Goal: Information Seeking & Learning: Learn about a topic

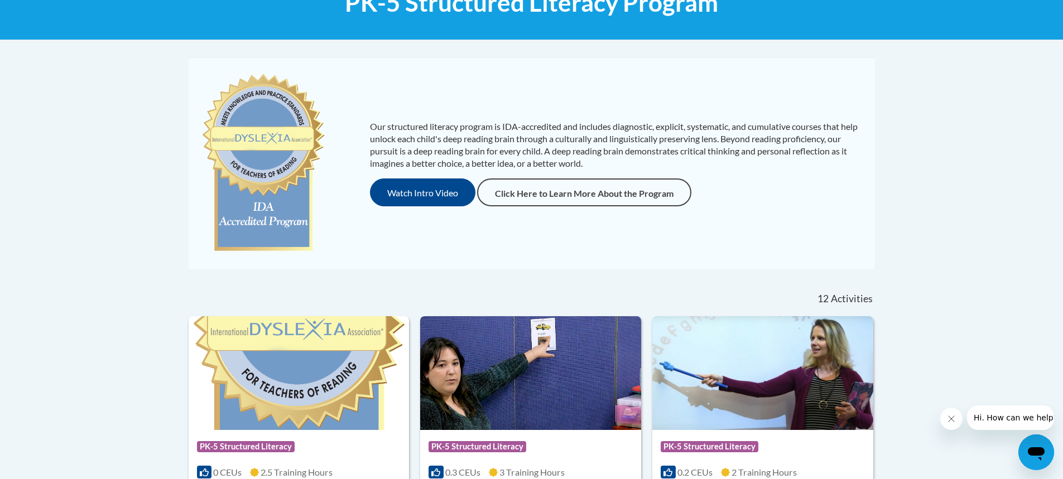
scroll to position [158, 0]
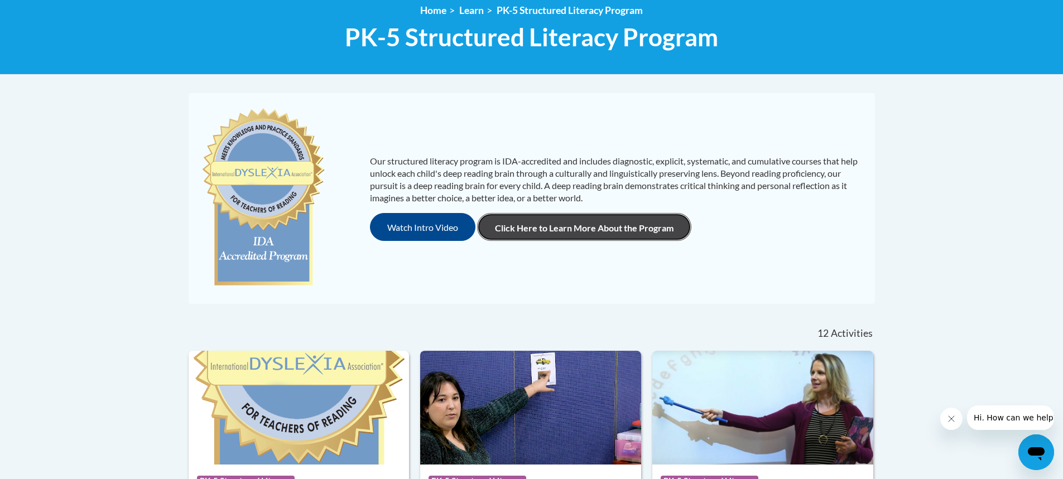
click at [581, 230] on link "Click Here to Learn More About the Program" at bounding box center [584, 227] width 214 height 28
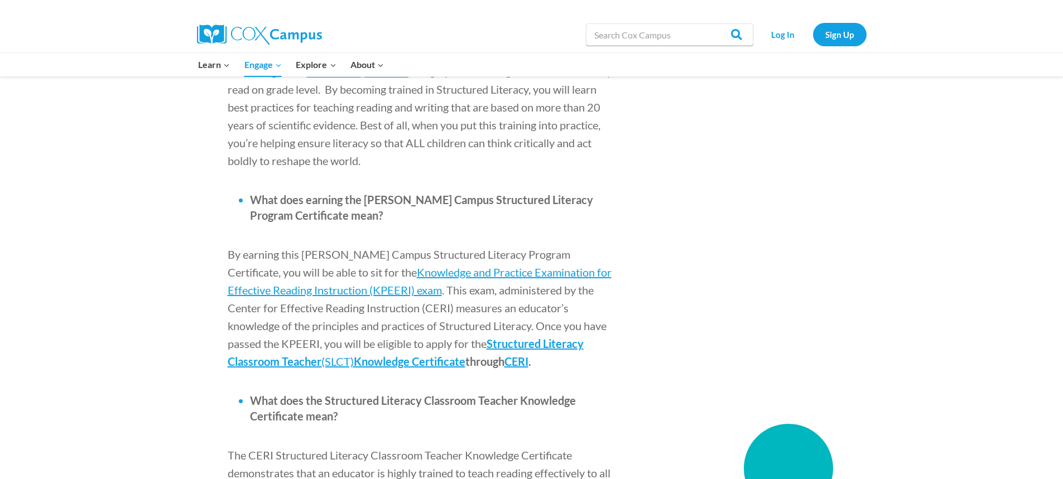
scroll to position [1282, 0]
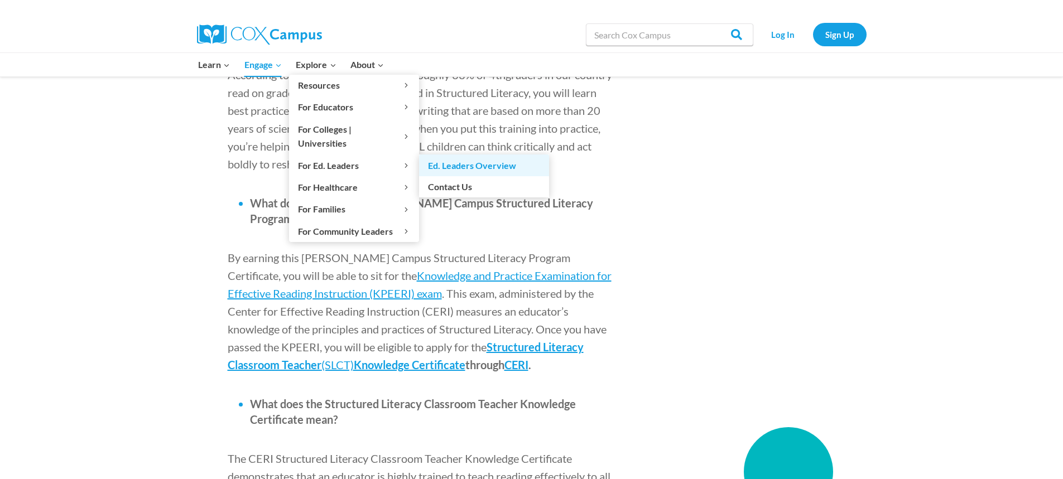
click at [465, 155] on link "Ed. Leaders Overview" at bounding box center [484, 165] width 130 height 21
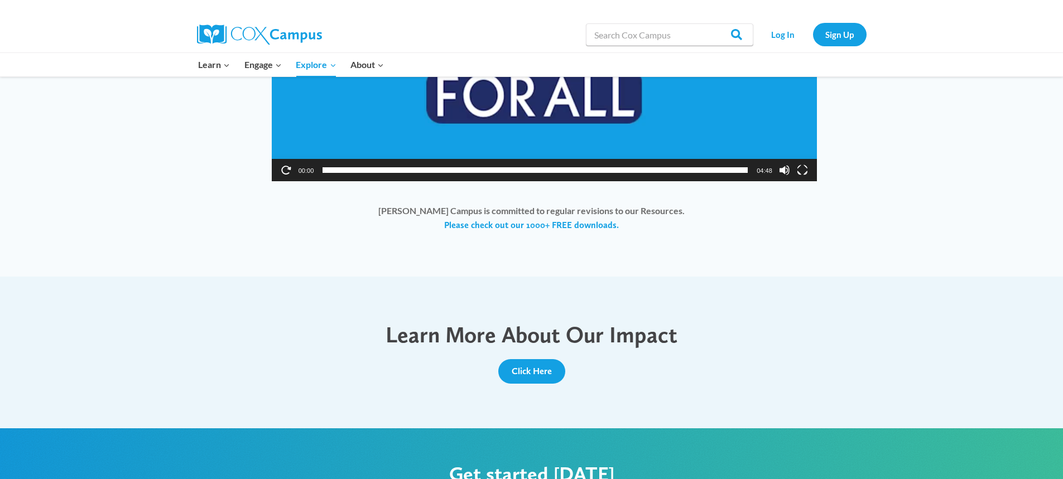
scroll to position [1060, 0]
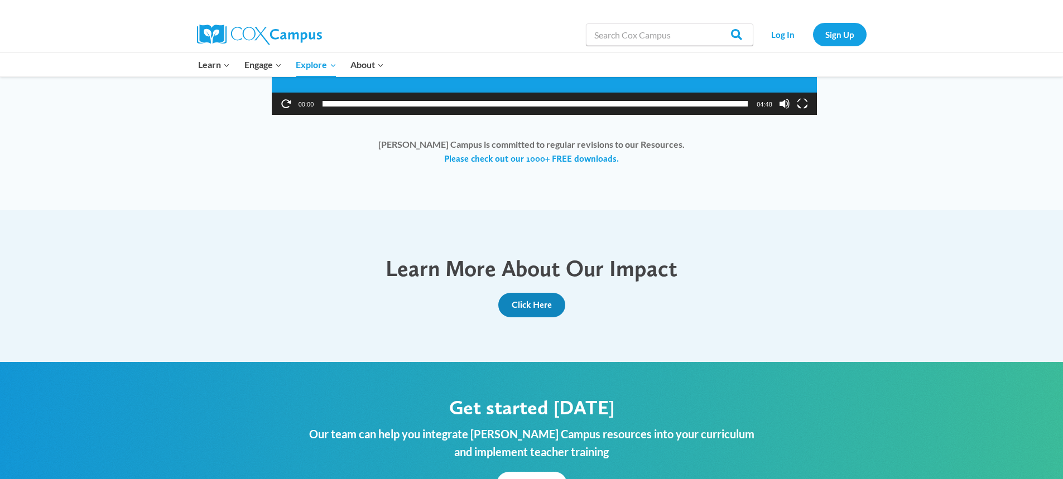
click at [545, 301] on span "Click Here" at bounding box center [532, 305] width 40 height 11
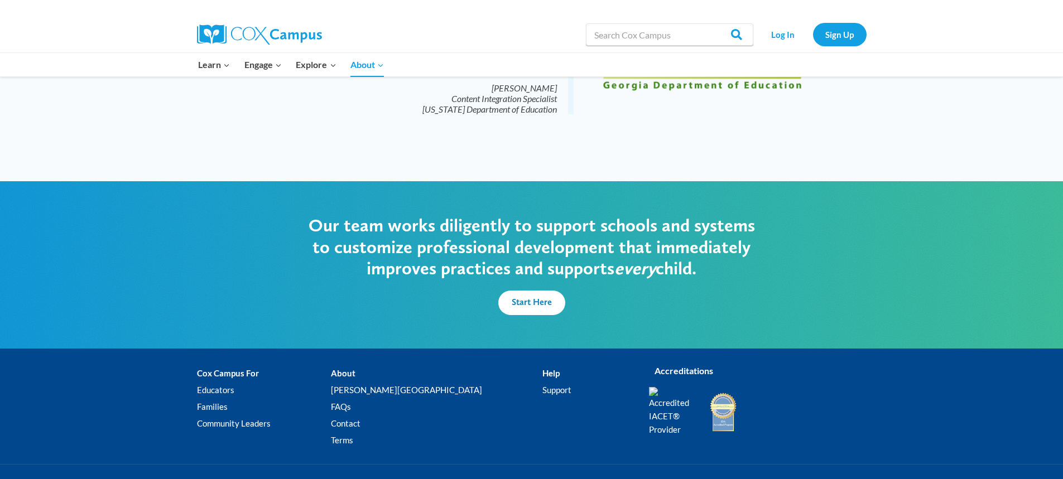
scroll to position [2766, 0]
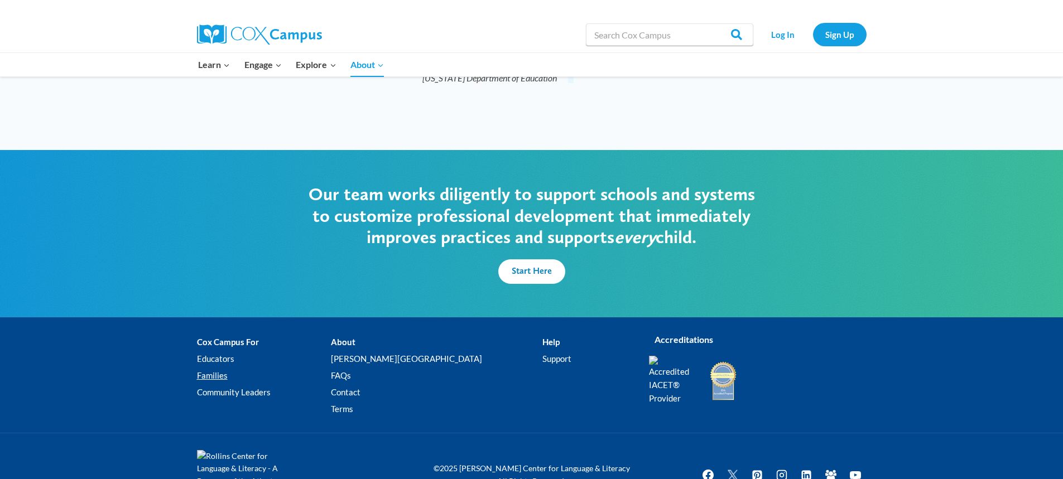
click at [212, 368] on link "Families" at bounding box center [264, 376] width 134 height 17
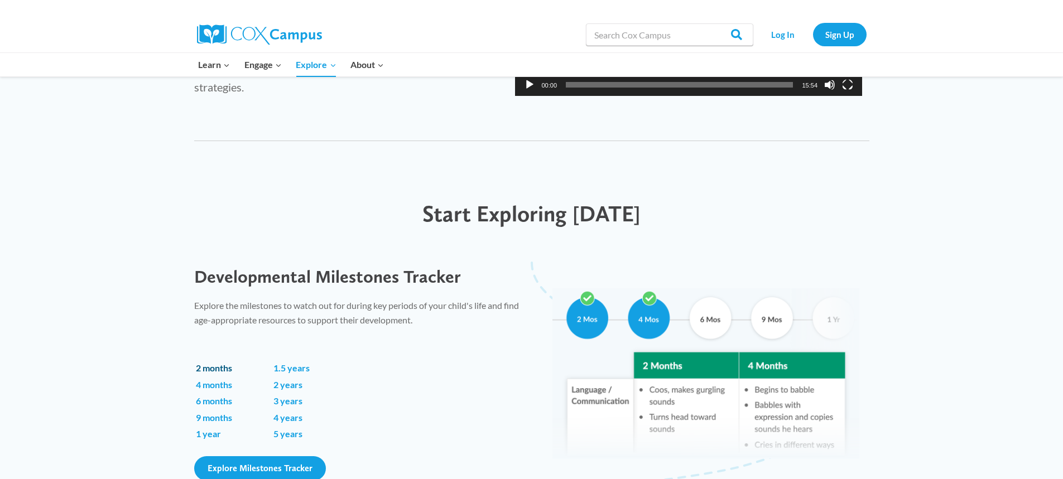
scroll to position [614, 0]
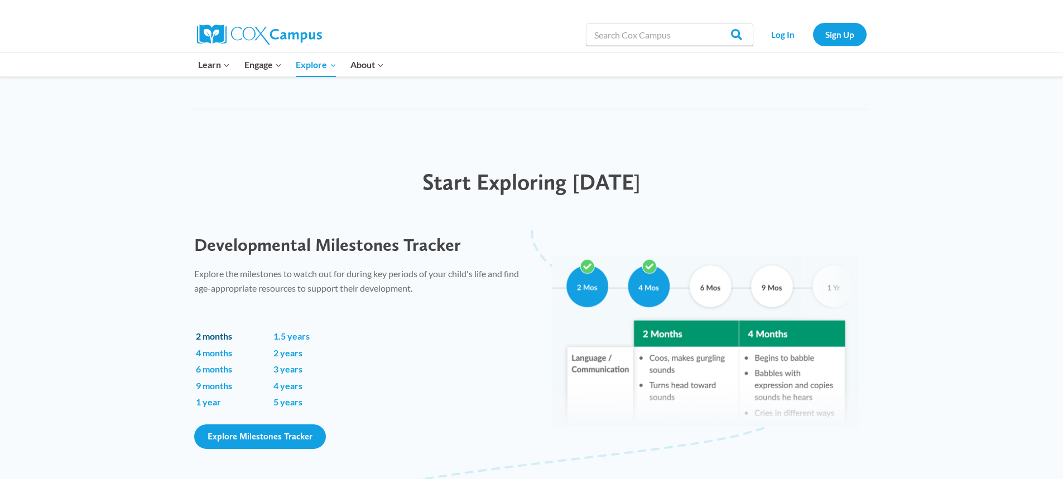
click at [220, 336] on link "2 months" at bounding box center [214, 336] width 36 height 11
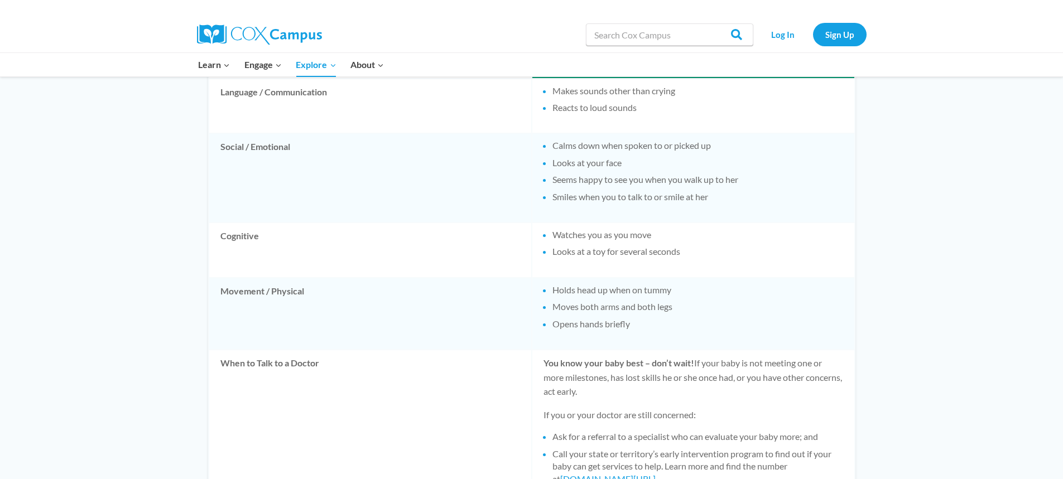
scroll to position [614, 0]
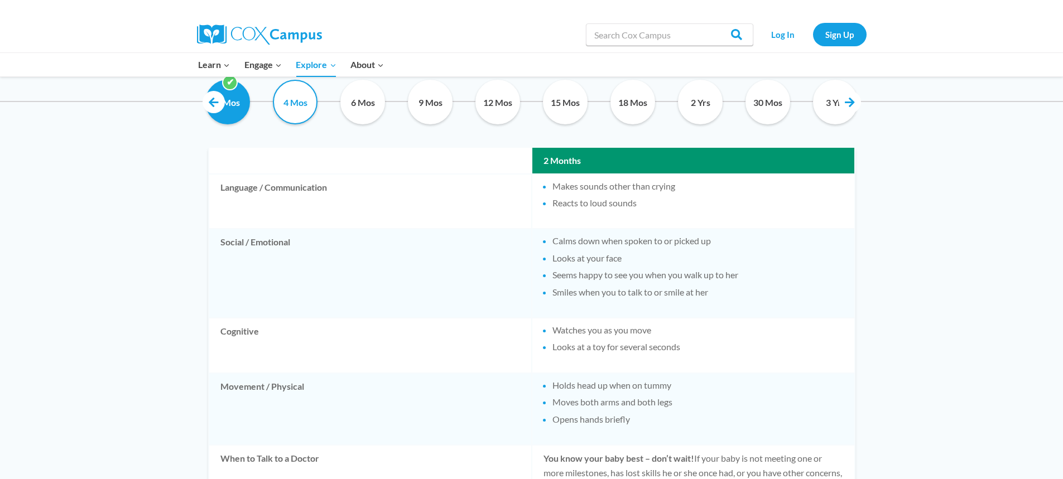
click at [297, 99] on input "4 Mos" at bounding box center [295, 102] width 51 height 45
checkbox input "true"
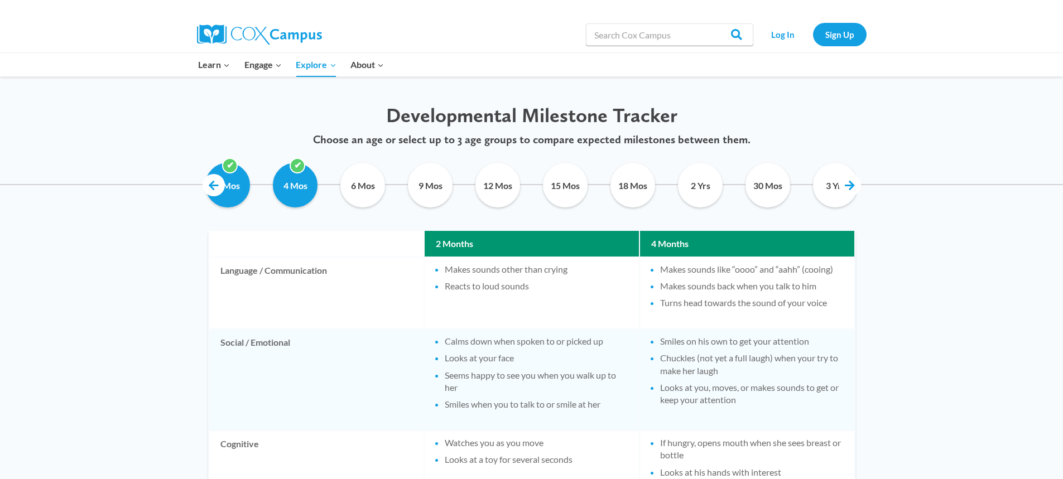
scroll to position [502, 0]
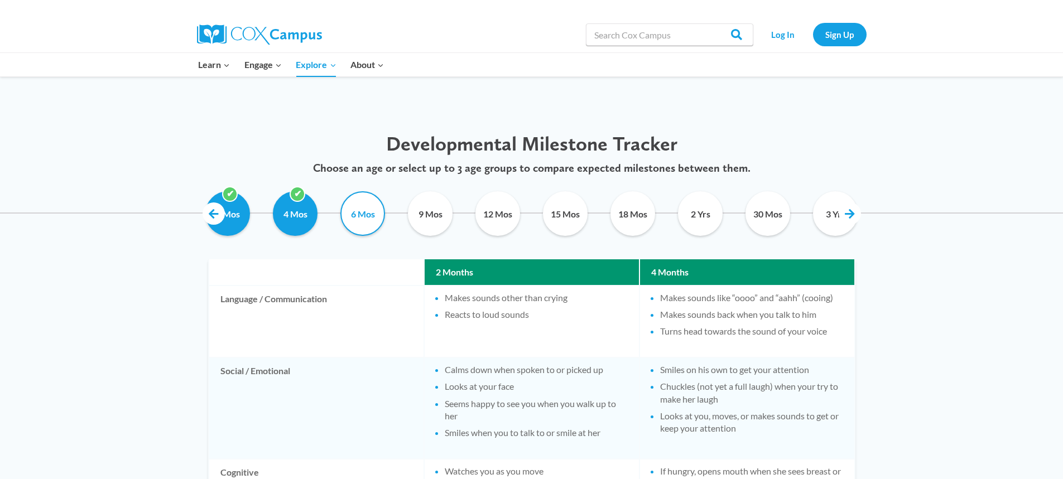
click at [357, 215] on input "6 Mos" at bounding box center [363, 213] width 51 height 45
checkbox input "true"
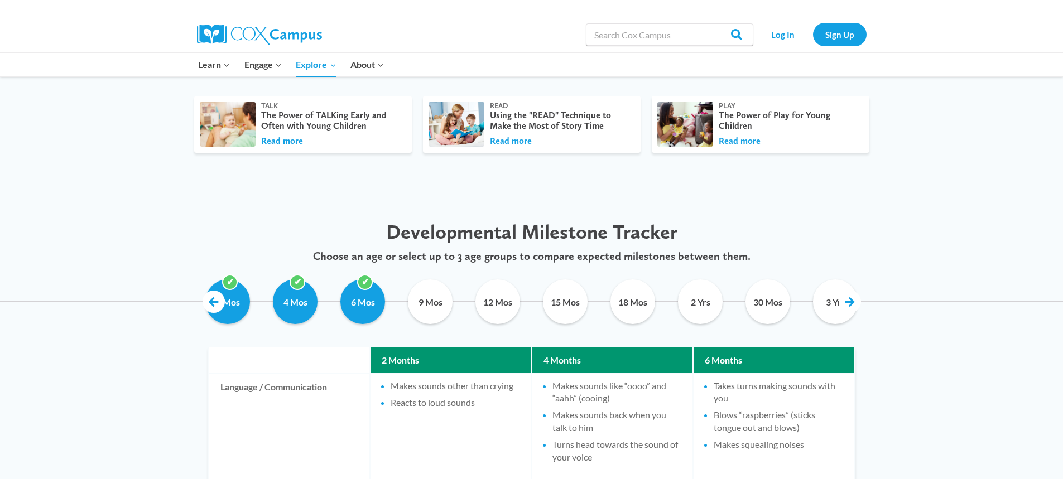
scroll to position [391, 0]
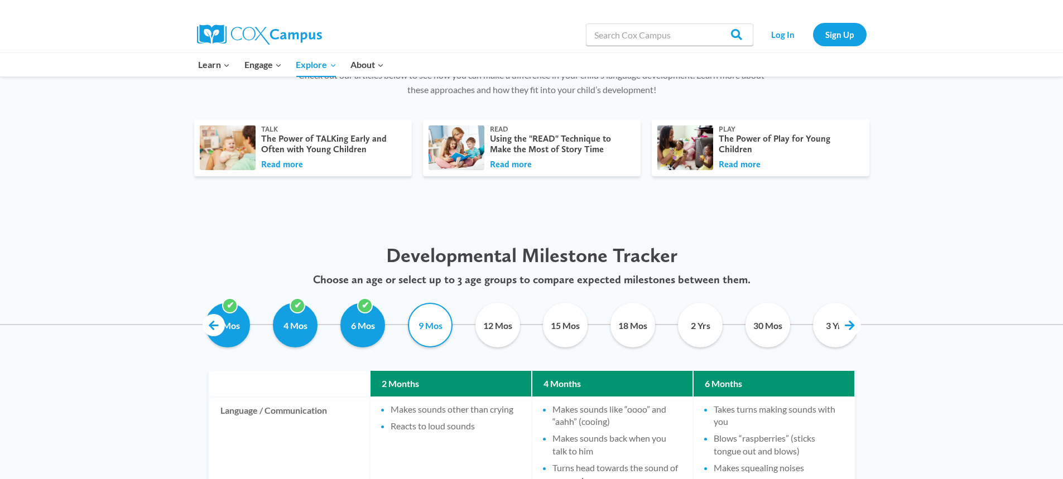
click at [426, 320] on input "9 Mos" at bounding box center [430, 325] width 51 height 45
click at [434, 325] on input "9 Mos" at bounding box center [430, 325] width 51 height 45
checkbox input "false"
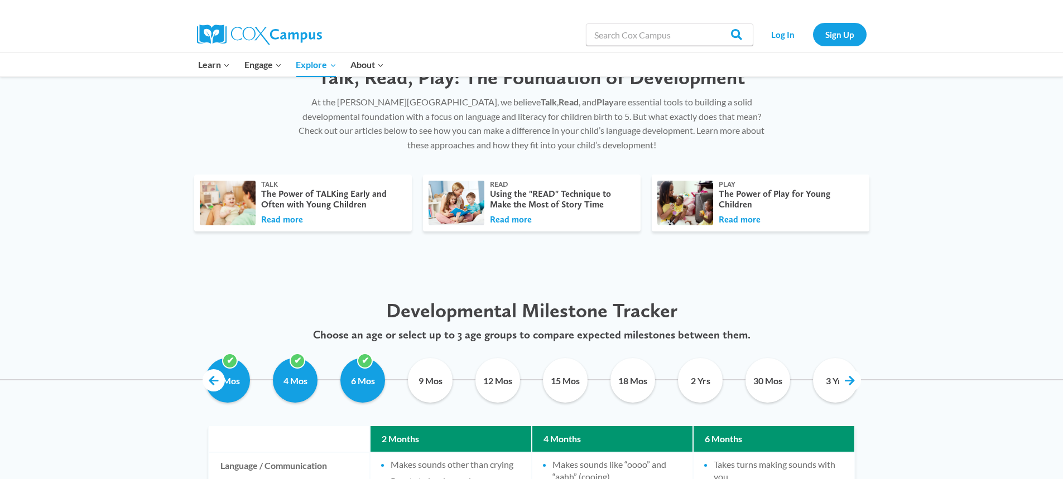
scroll to position [335, 0]
click at [239, 380] on input "2 Mos" at bounding box center [228, 381] width 51 height 45
checkbox input "false"
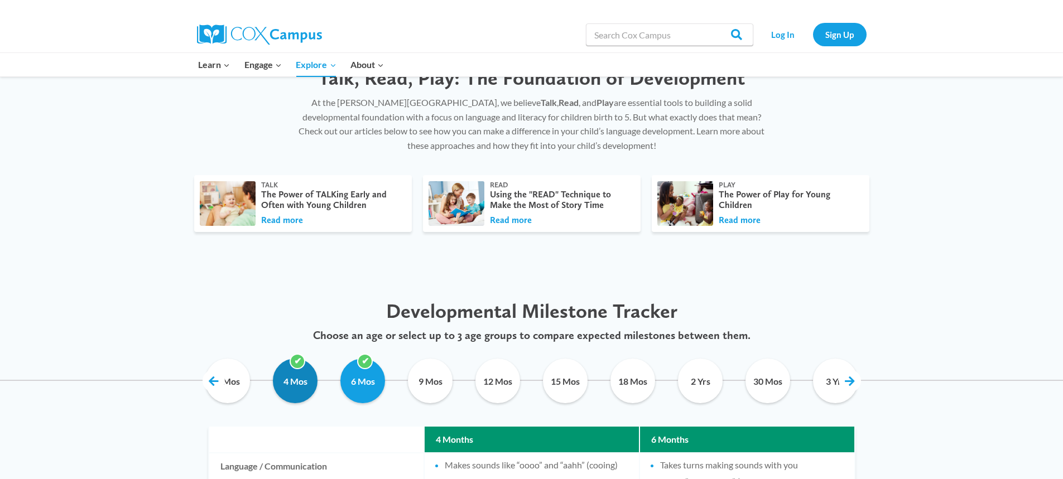
click at [291, 372] on input "4 Mos" at bounding box center [295, 381] width 51 height 45
checkbox input "false"
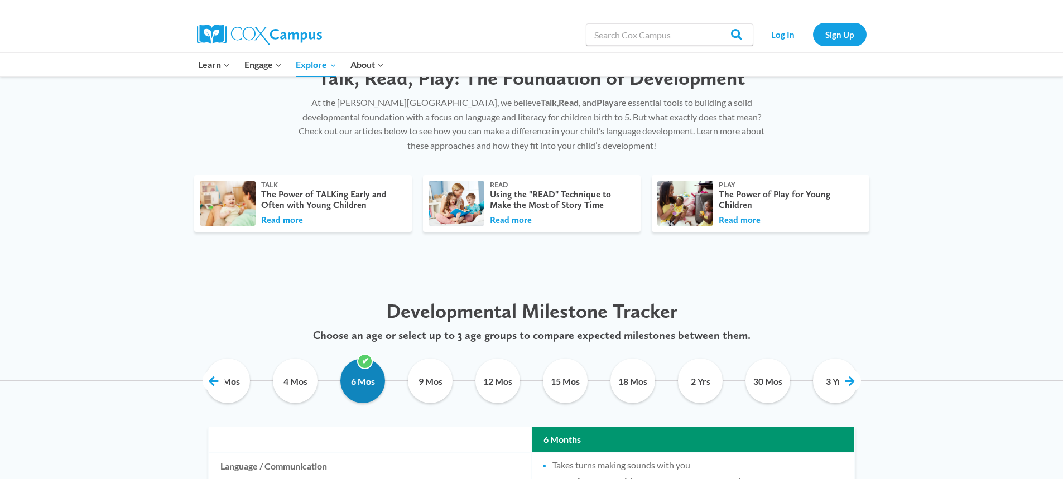
click at [372, 382] on input "6 Mos" at bounding box center [363, 381] width 51 height 45
click at [368, 378] on input "6 Mos" at bounding box center [363, 381] width 51 height 45
checkbox input "true"
click at [434, 377] on input "9 Mos" at bounding box center [430, 381] width 51 height 45
checkbox input "true"
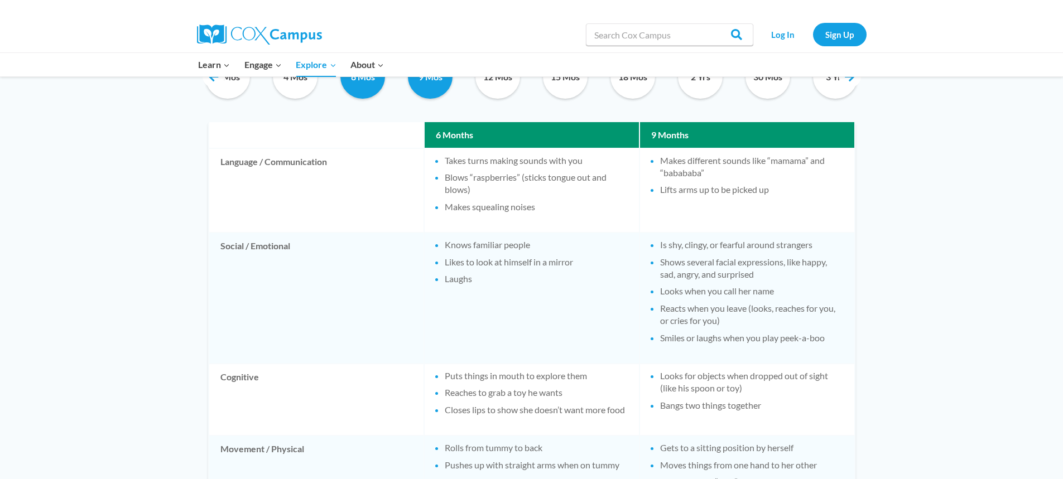
scroll to position [614, 0]
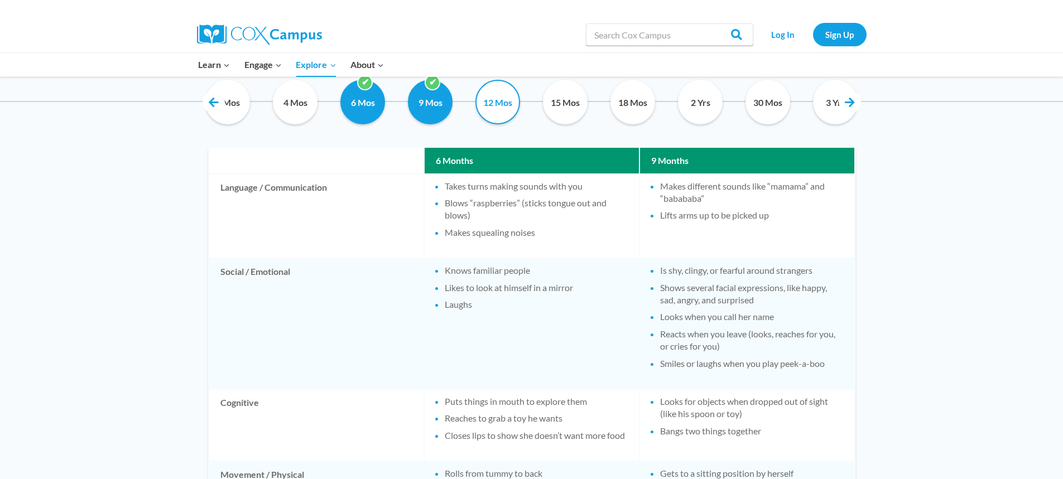
click at [493, 102] on input "12 Mos" at bounding box center [498, 102] width 51 height 45
checkbox input "true"
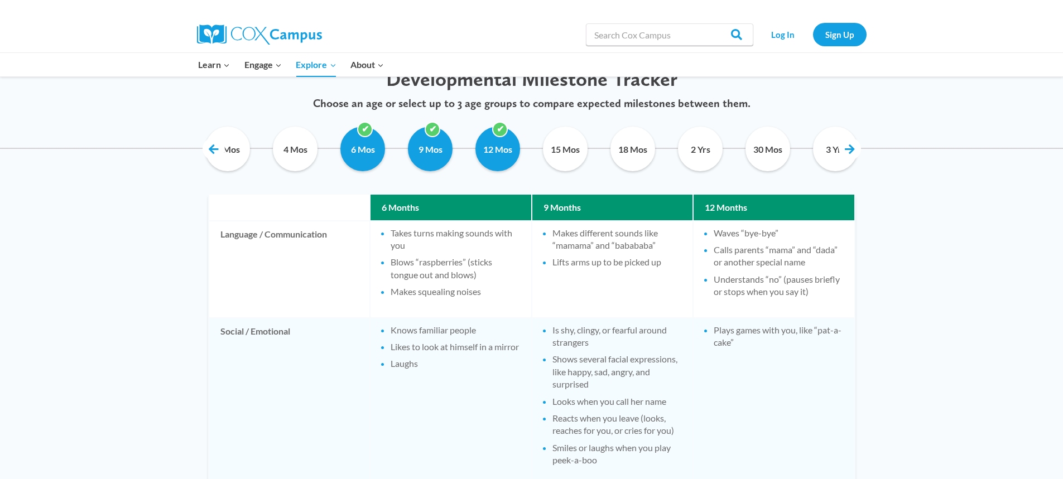
scroll to position [558, 0]
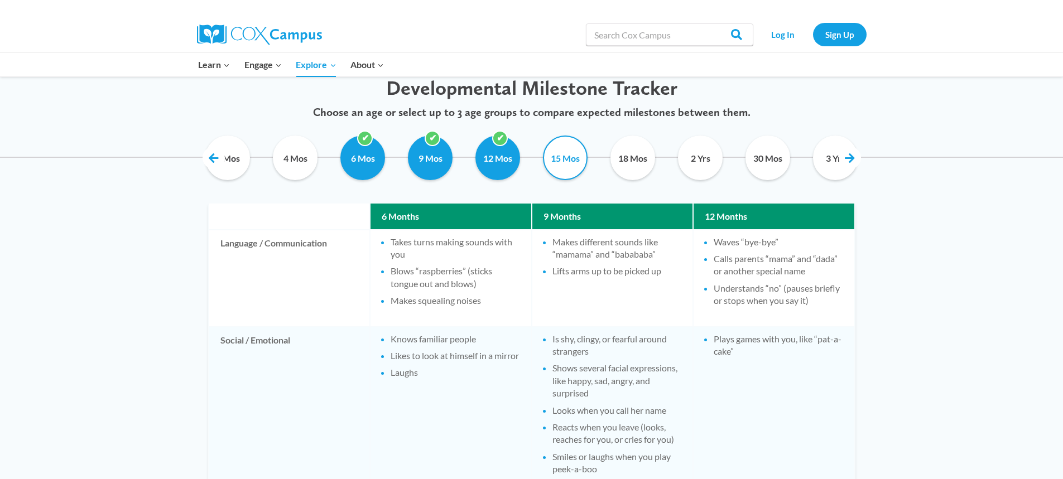
click at [564, 155] on input "15 Mos" at bounding box center [565, 158] width 51 height 45
checkbox input "false"
click at [422, 152] on input "9 Mos" at bounding box center [430, 158] width 51 height 45
checkbox input "false"
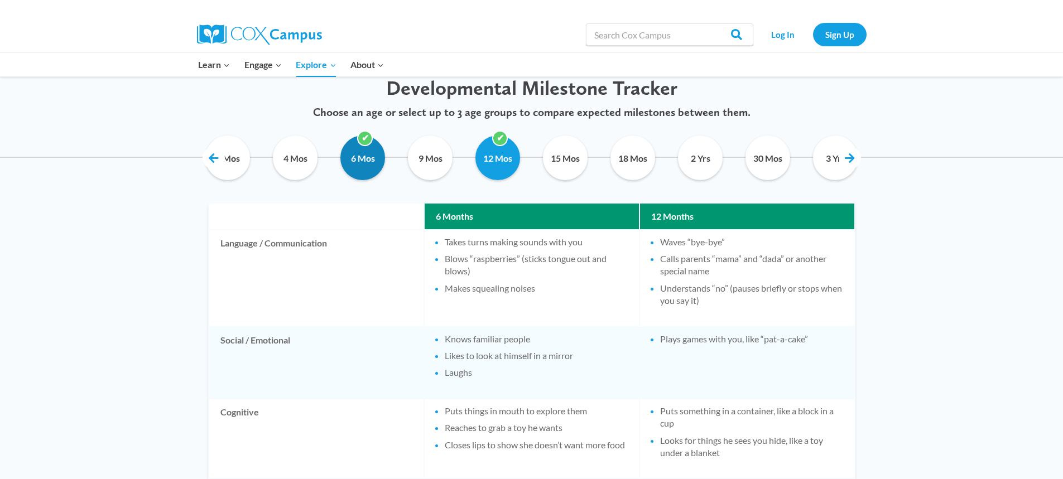
click at [360, 146] on input "6 Mos" at bounding box center [363, 158] width 51 height 45
checkbox input "false"
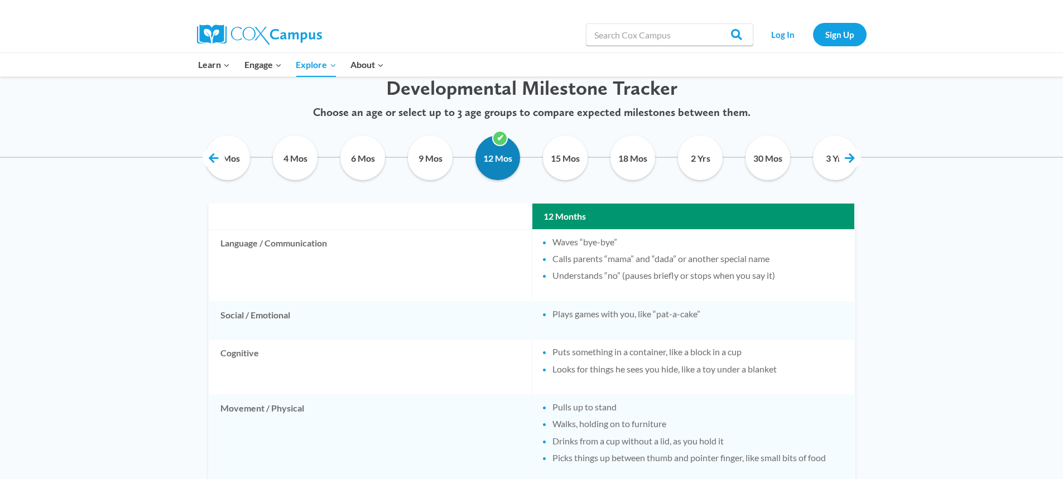
click at [501, 156] on input "12 Mos" at bounding box center [498, 158] width 51 height 45
checkbox input "true"
click at [560, 153] on input "15 Mos" at bounding box center [565, 158] width 51 height 45
checkbox input "true"
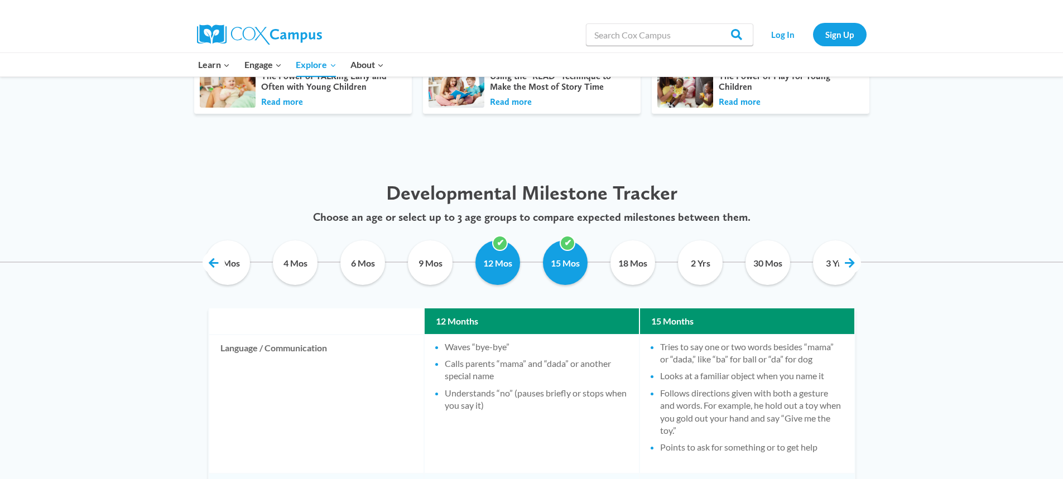
scroll to position [446, 0]
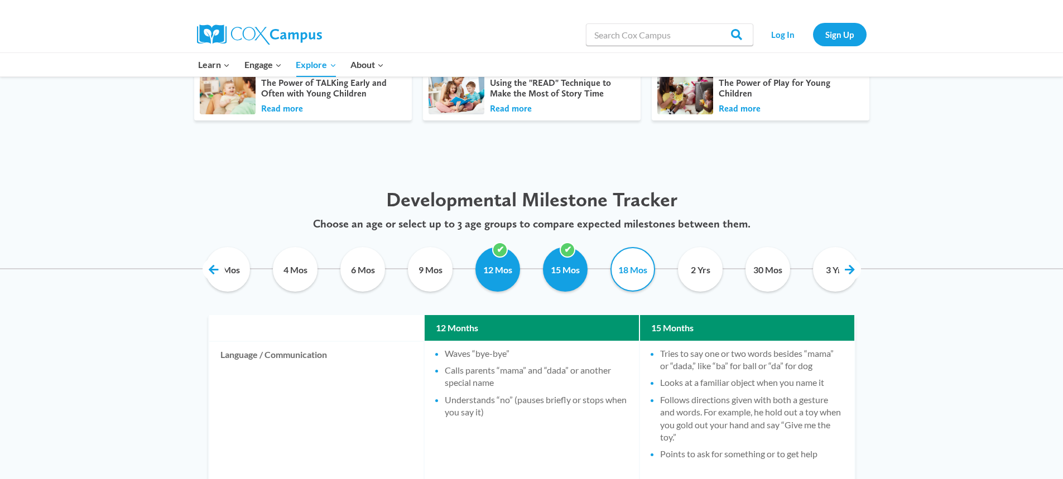
click at [633, 261] on input "18 Mos" at bounding box center [633, 269] width 51 height 45
checkbox input "true"
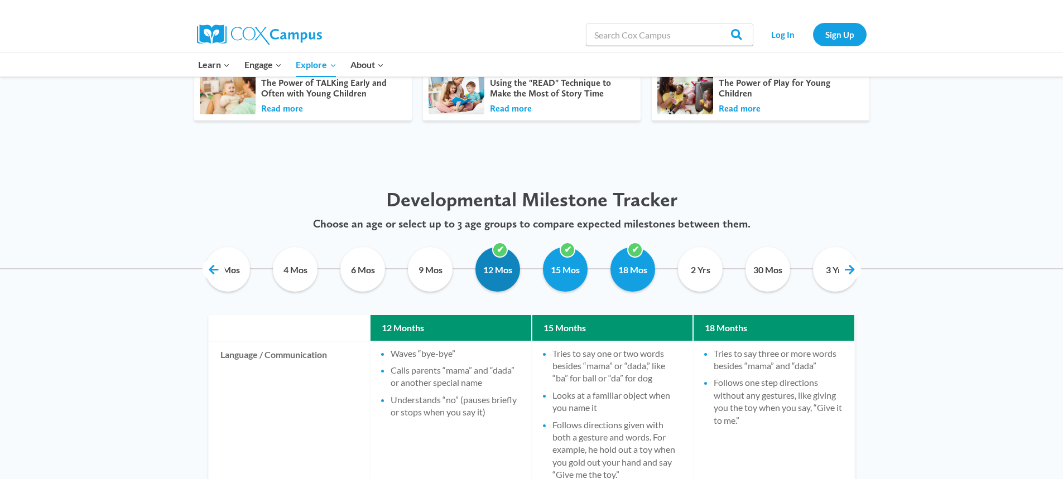
click at [487, 266] on input "12 Mos" at bounding box center [498, 269] width 51 height 45
checkbox input "false"
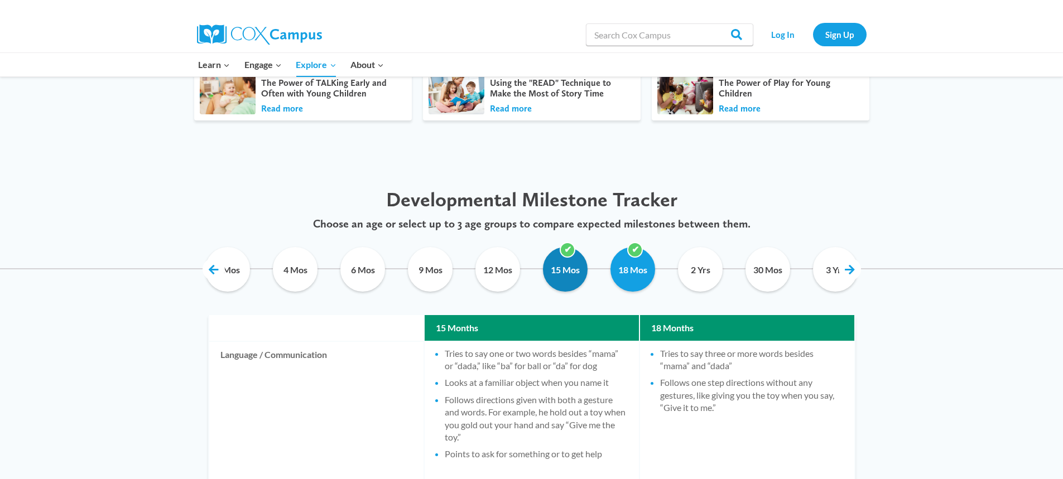
click at [570, 265] on input "15 Mos" at bounding box center [565, 269] width 51 height 45
checkbox input "false"
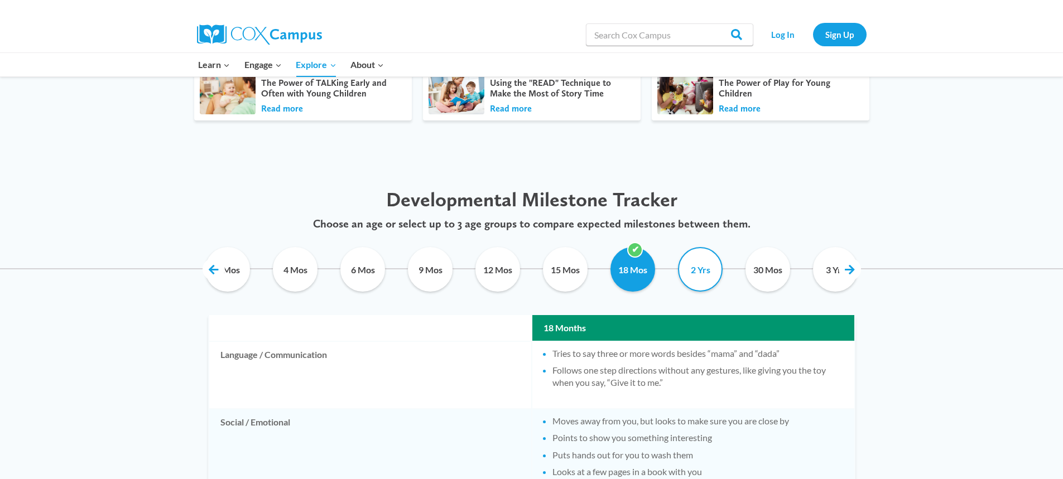
click at [705, 268] on input "2 Yrs" at bounding box center [700, 269] width 51 height 45
checkbox input "true"
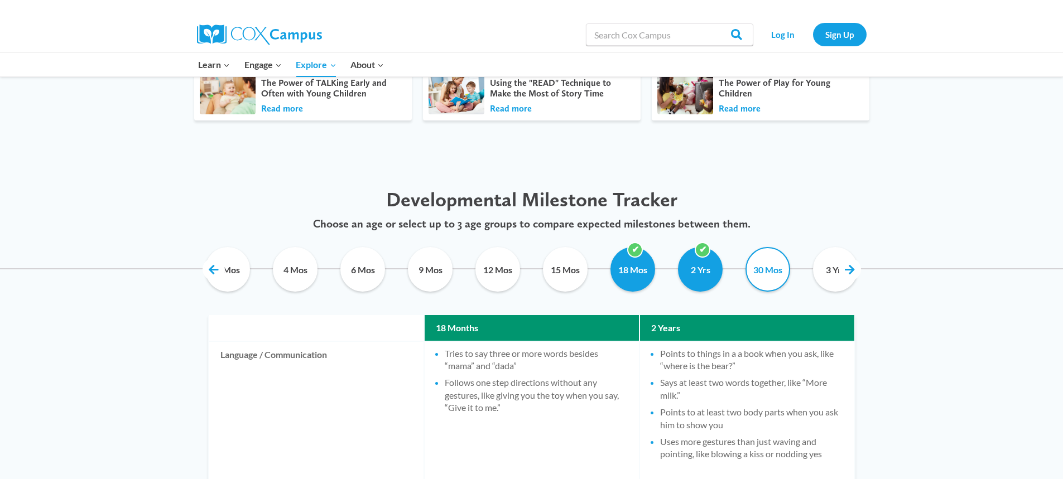
click at [772, 269] on input "30 Mos" at bounding box center [768, 269] width 51 height 45
checkbox input "true"
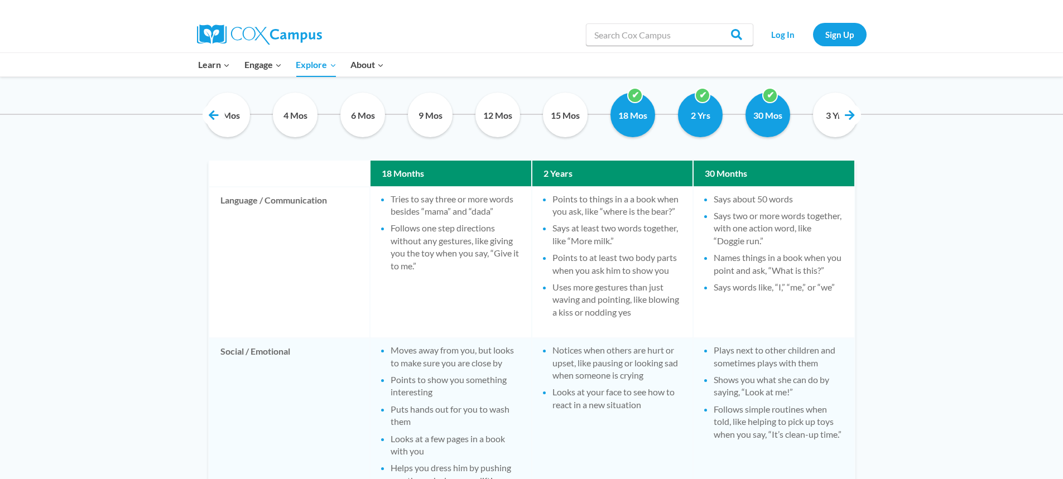
scroll to position [558, 0]
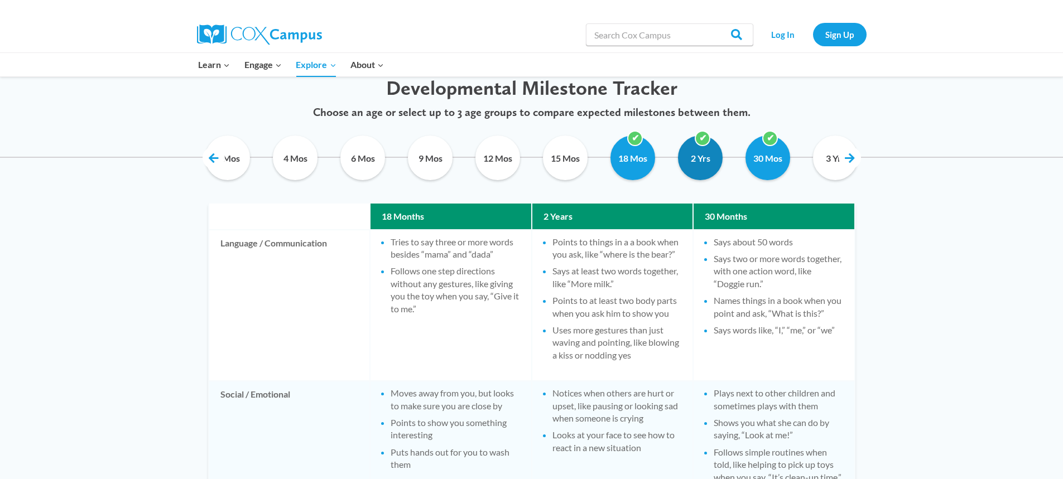
click at [696, 151] on input "2 Yrs" at bounding box center [700, 158] width 51 height 45
checkbox input "false"
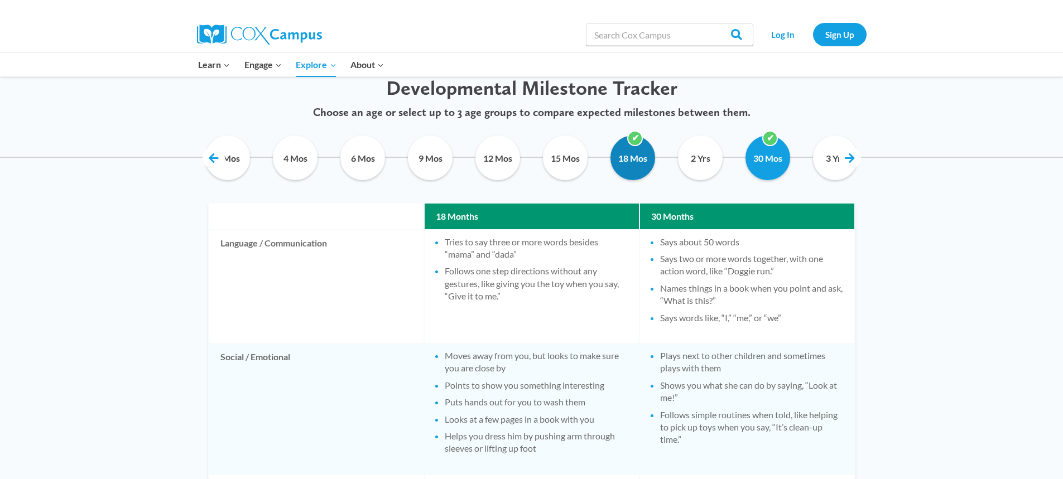
click at [625, 150] on input "18 Mos" at bounding box center [633, 158] width 51 height 45
checkbox input "false"
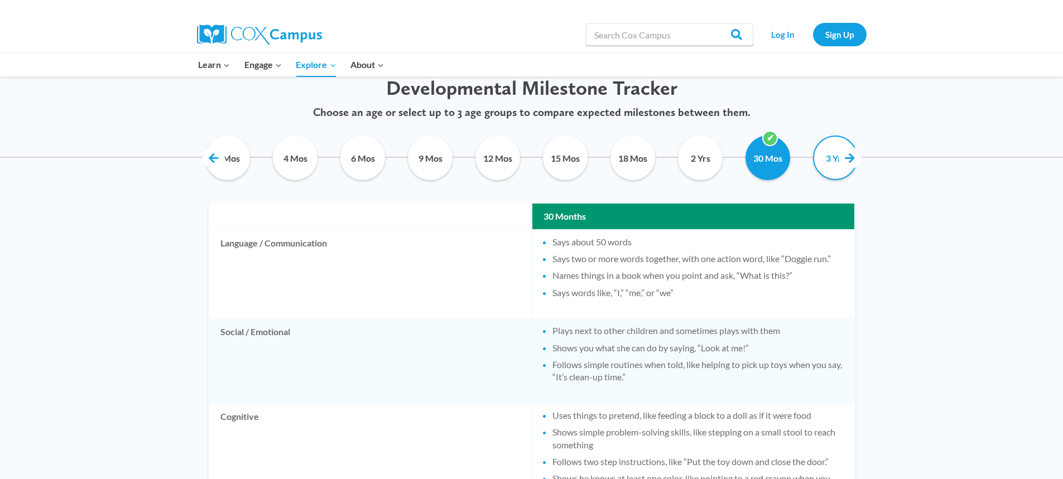
click at [830, 157] on input "3 Yrs" at bounding box center [835, 158] width 51 height 45
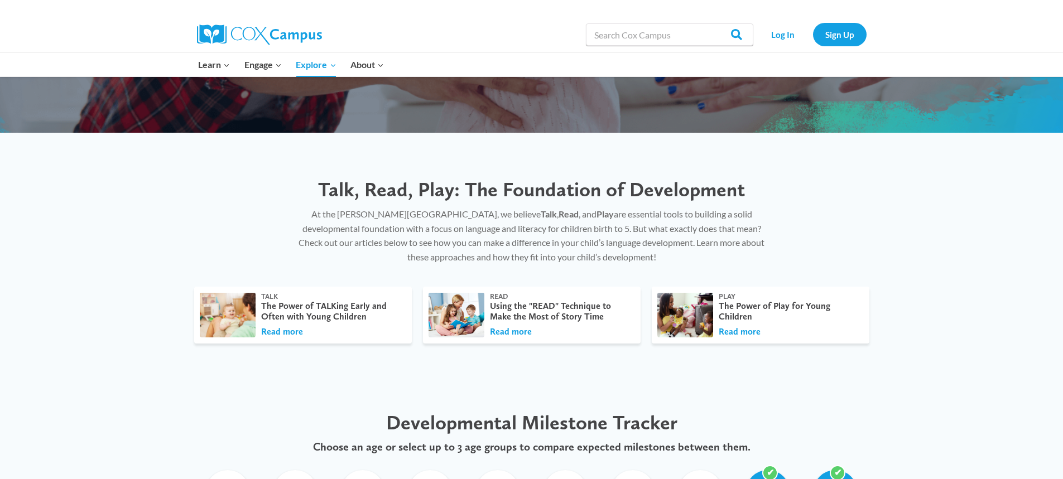
scroll to position [502, 0]
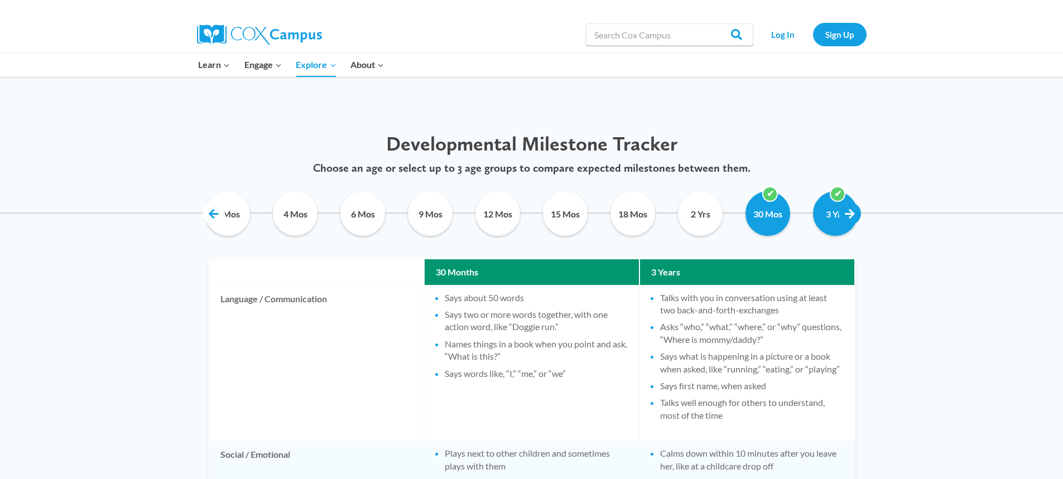
click at [847, 210] on link at bounding box center [850, 214] width 22 height 22
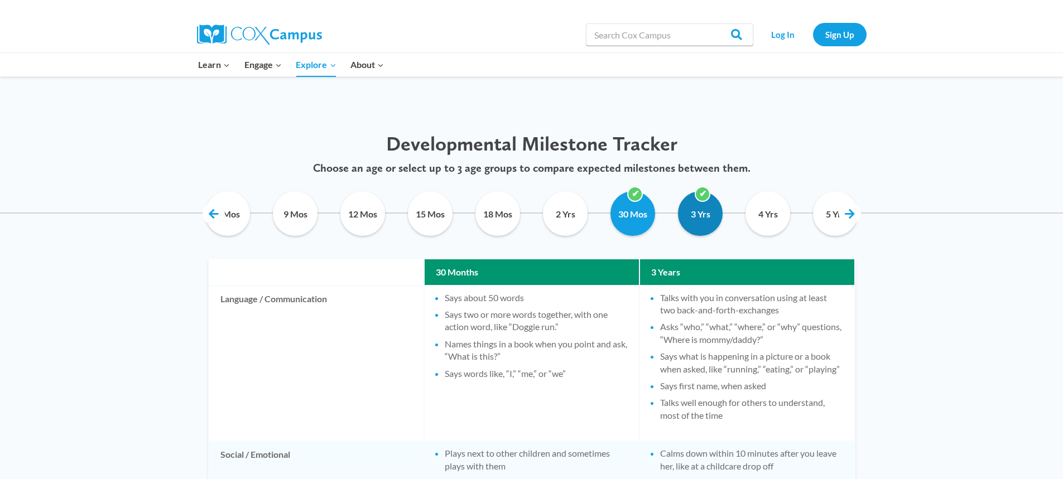
click at [703, 213] on input "3 Yrs" at bounding box center [700, 213] width 51 height 45
checkbox input "false"
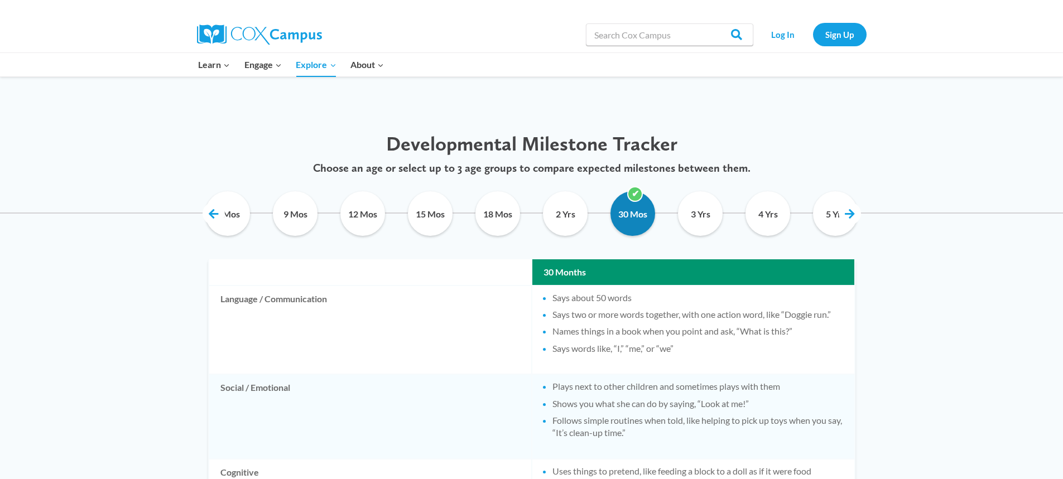
click at [645, 214] on input "30 Mos" at bounding box center [633, 213] width 51 height 45
checkbox input "true"
click at [708, 214] on input "3 Yrs" at bounding box center [700, 213] width 51 height 45
checkbox input "true"
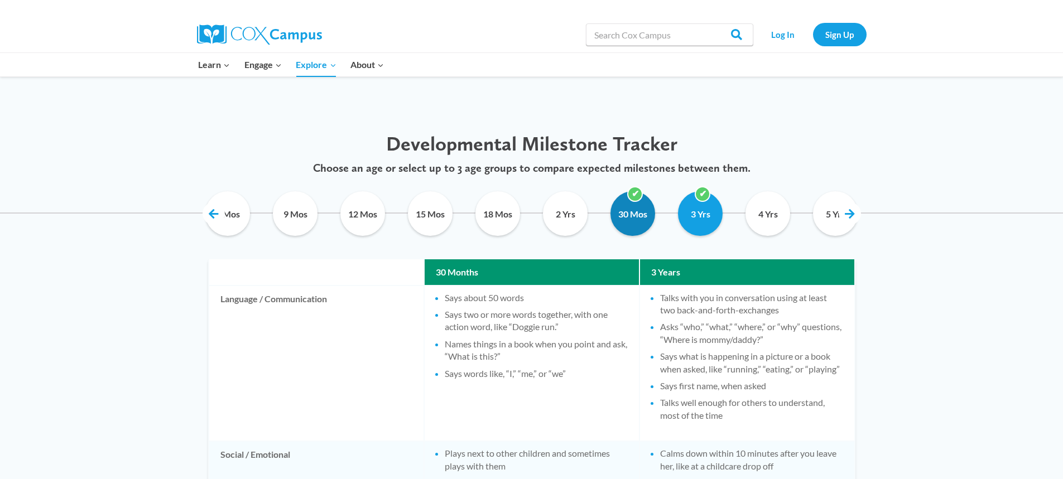
click at [650, 209] on input "30 Mos" at bounding box center [633, 213] width 51 height 45
checkbox input "false"
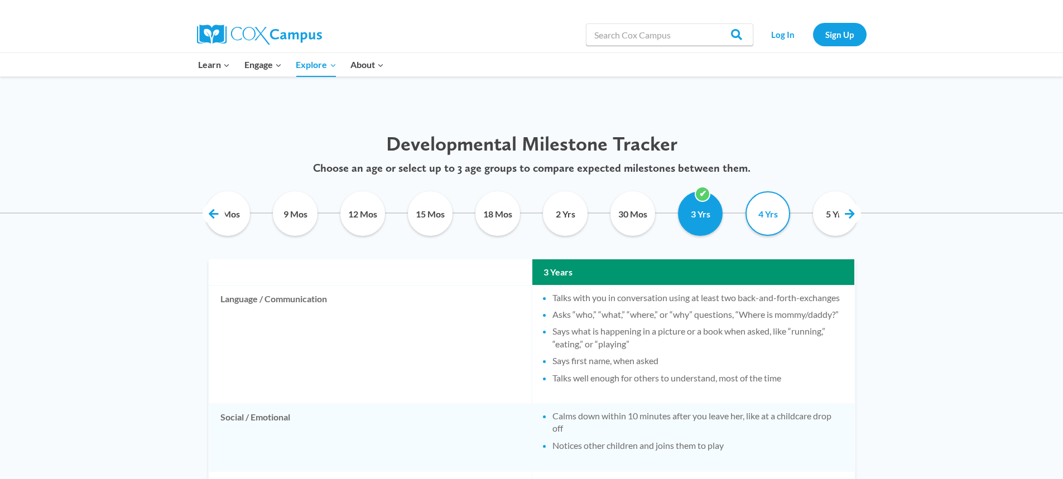
click at [772, 212] on input "4 Yrs" at bounding box center [768, 213] width 51 height 45
checkbox input "true"
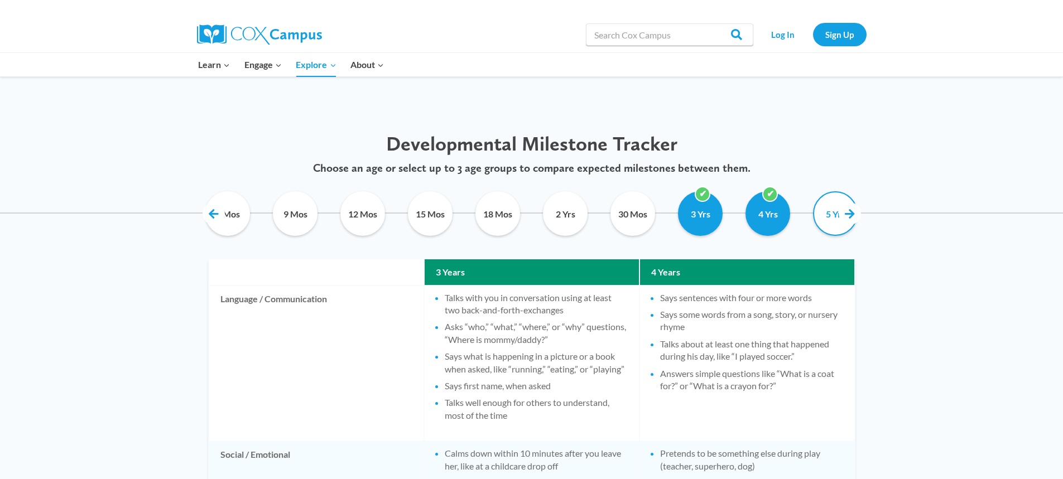
click at [834, 209] on input "5 Yrs" at bounding box center [835, 213] width 51 height 45
checkbox input "true"
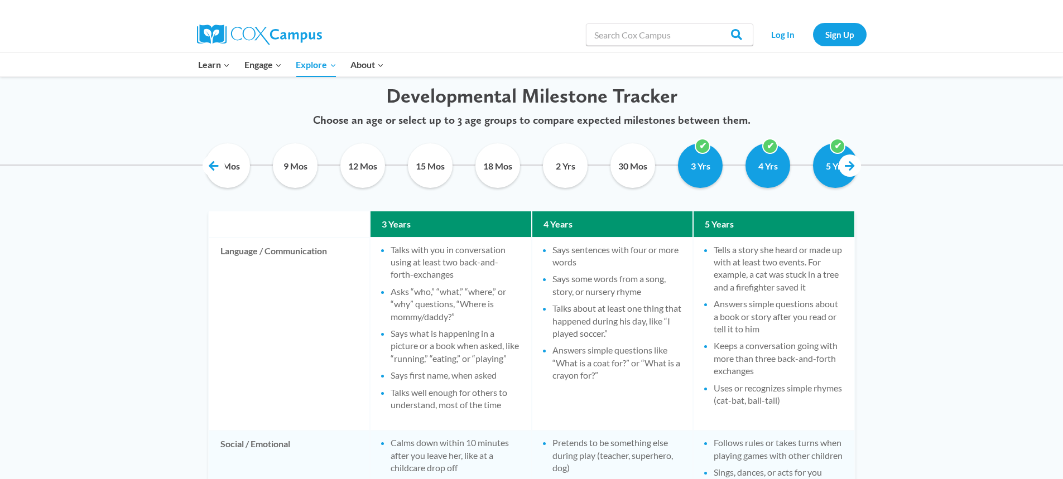
scroll to position [614, 0]
